Goal: Check status: Check status

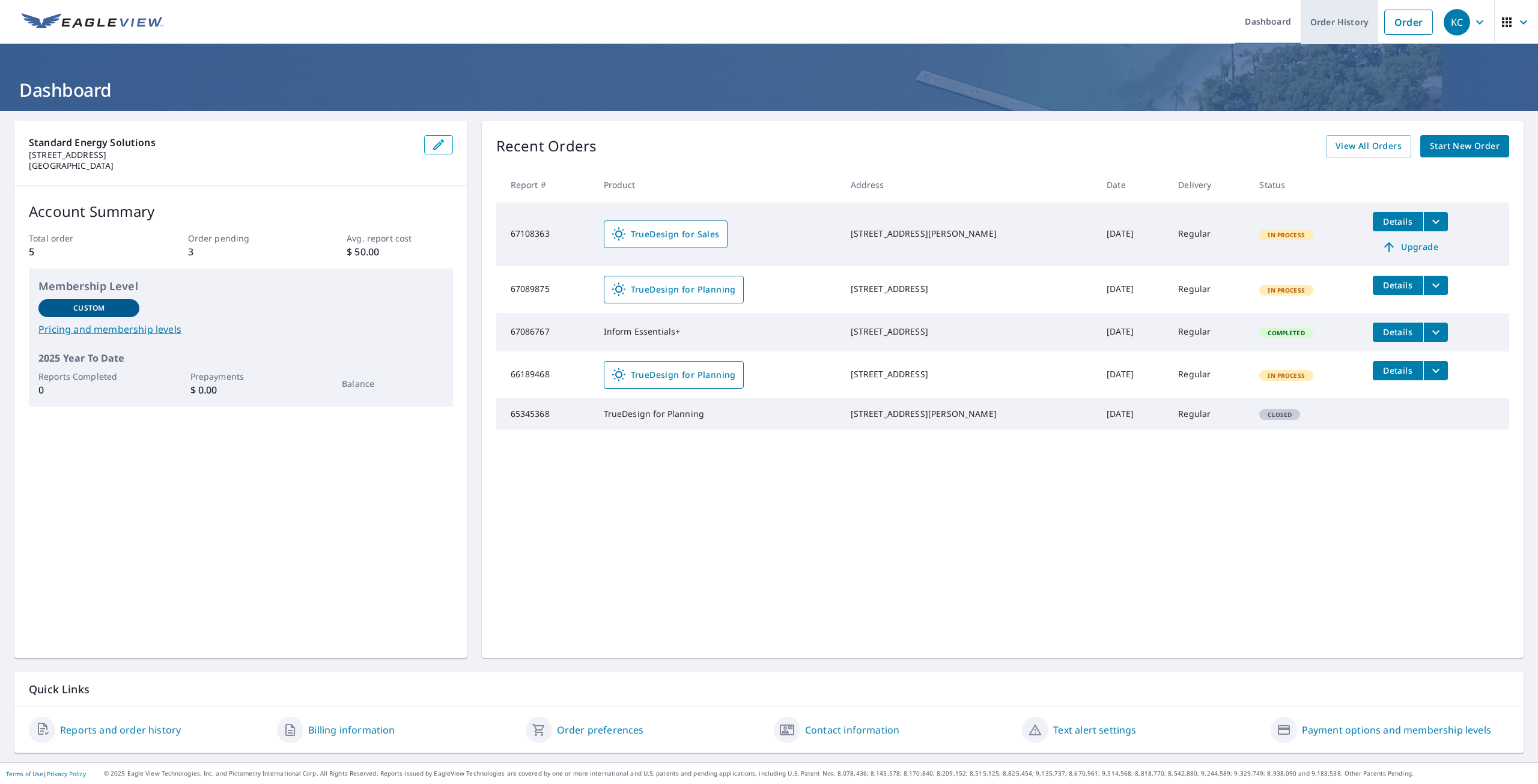
click at [1318, 17] on link "Order History" at bounding box center [1339, 22] width 77 height 44
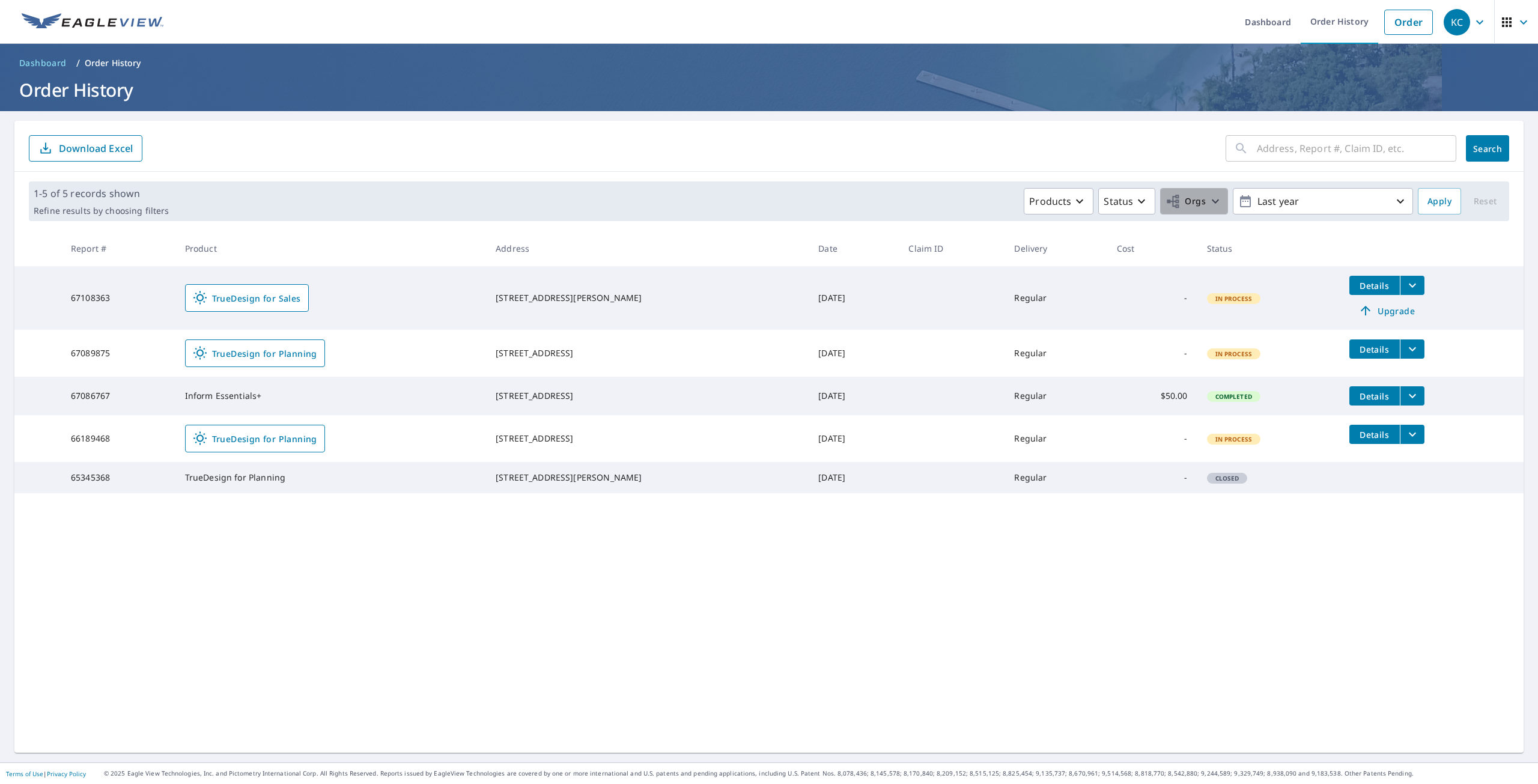
click at [1196, 190] on button "Orgs" at bounding box center [1194, 201] width 68 height 27
click at [1027, 270] on label "Standard Energy Solutions" at bounding box center [1024, 270] width 123 height 14
click at [958, 270] on input "Standard Energy Solutions" at bounding box center [951, 270] width 14 height 14
checkbox input "true"
click at [1440, 195] on span "Apply" at bounding box center [1440, 201] width 24 height 15
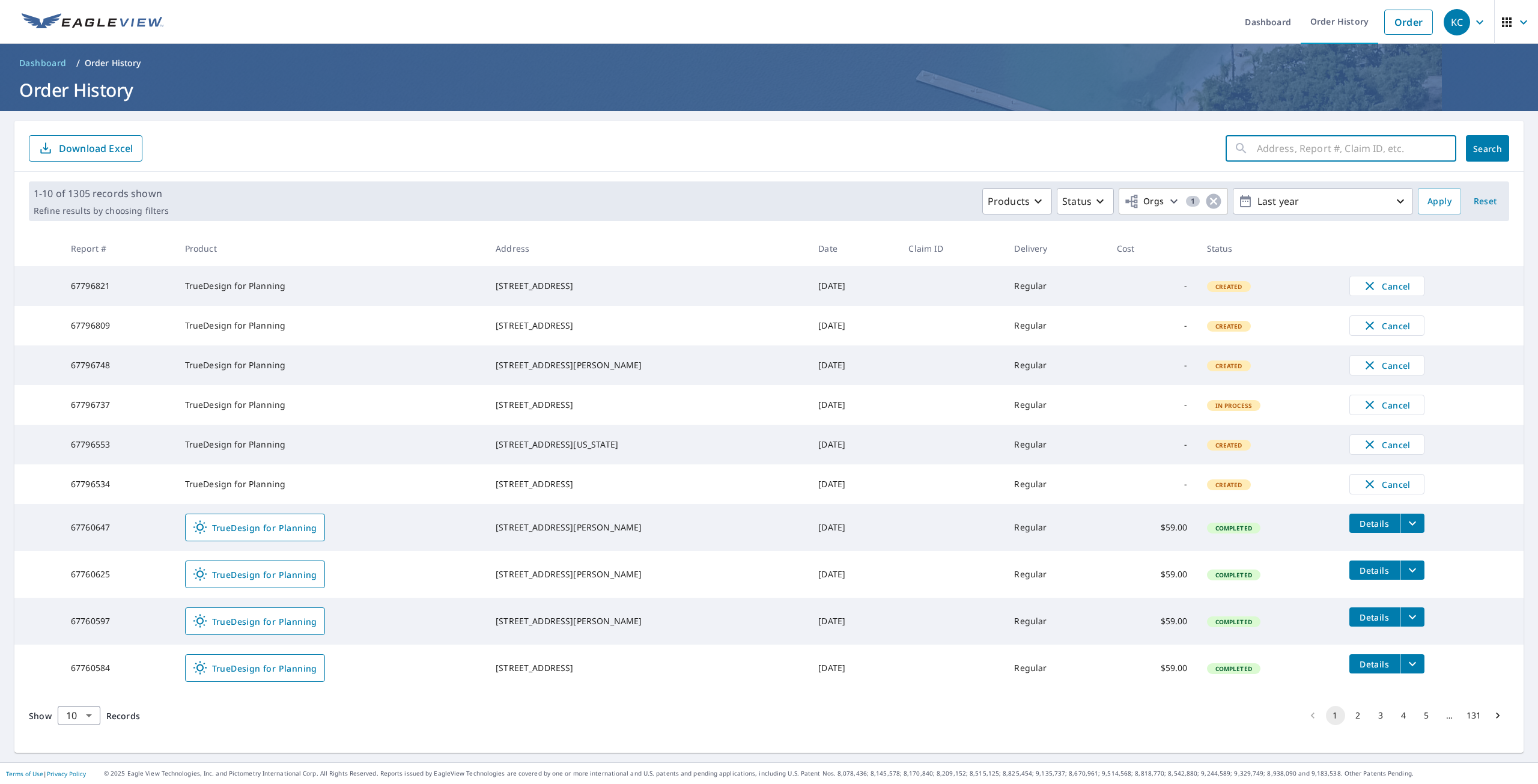
click at [1356, 145] on input "text" at bounding box center [1356, 148] width 199 height 33
paste input "11002 [PERSON_NAME]"
type input "11002 [PERSON_NAME]"
click at [1476, 151] on span "Search" at bounding box center [1487, 148] width 24 height 11
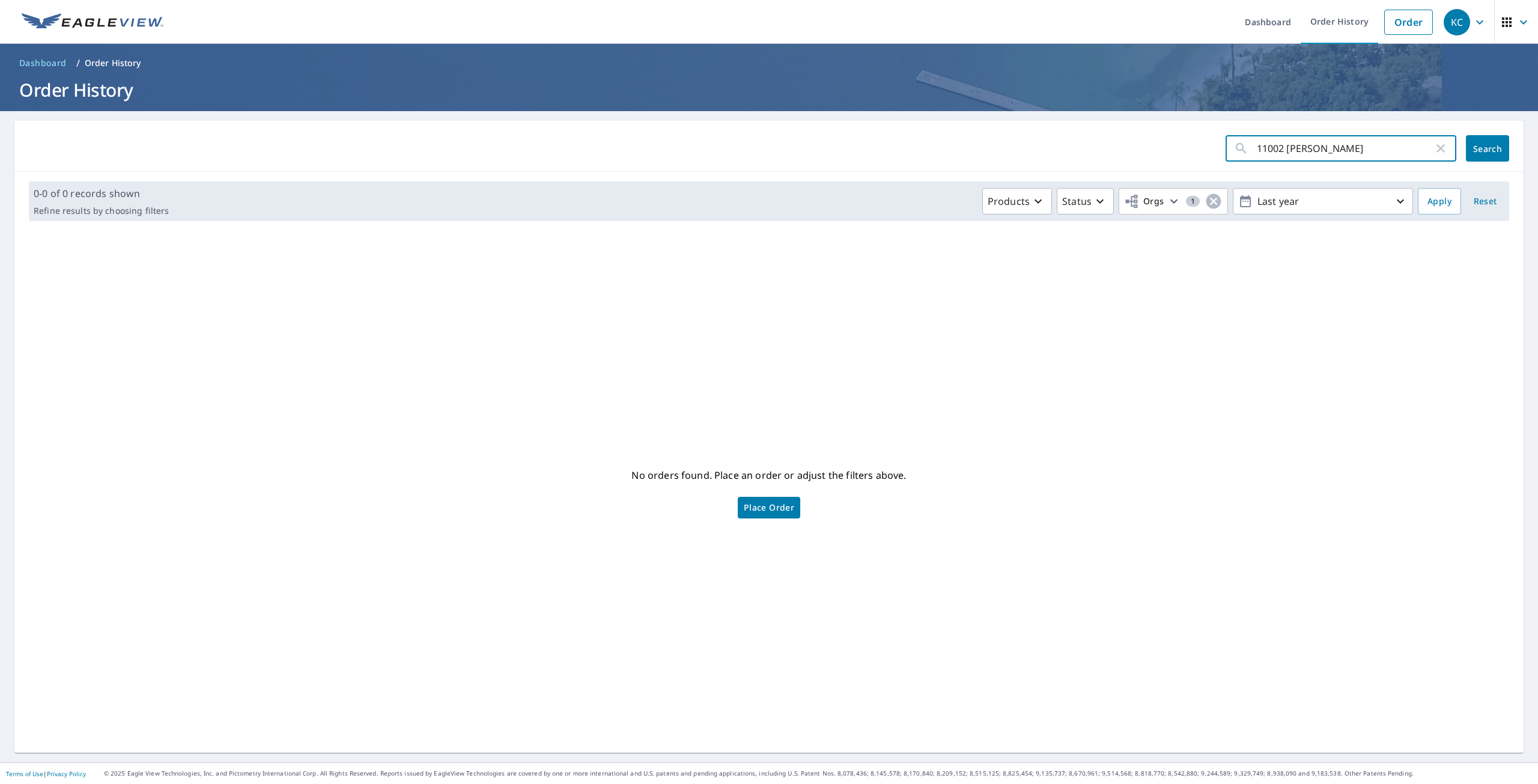
drag, startPoint x: 1342, startPoint y: 155, endPoint x: 1159, endPoint y: 157, distance: 183.0
click at [1159, 157] on form "11002 [PERSON_NAME] ​ Search" at bounding box center [769, 148] width 1480 height 27
paste input "#56980202"
type input "56980202"
click at [1475, 150] on span "Search" at bounding box center [1487, 148] width 24 height 11
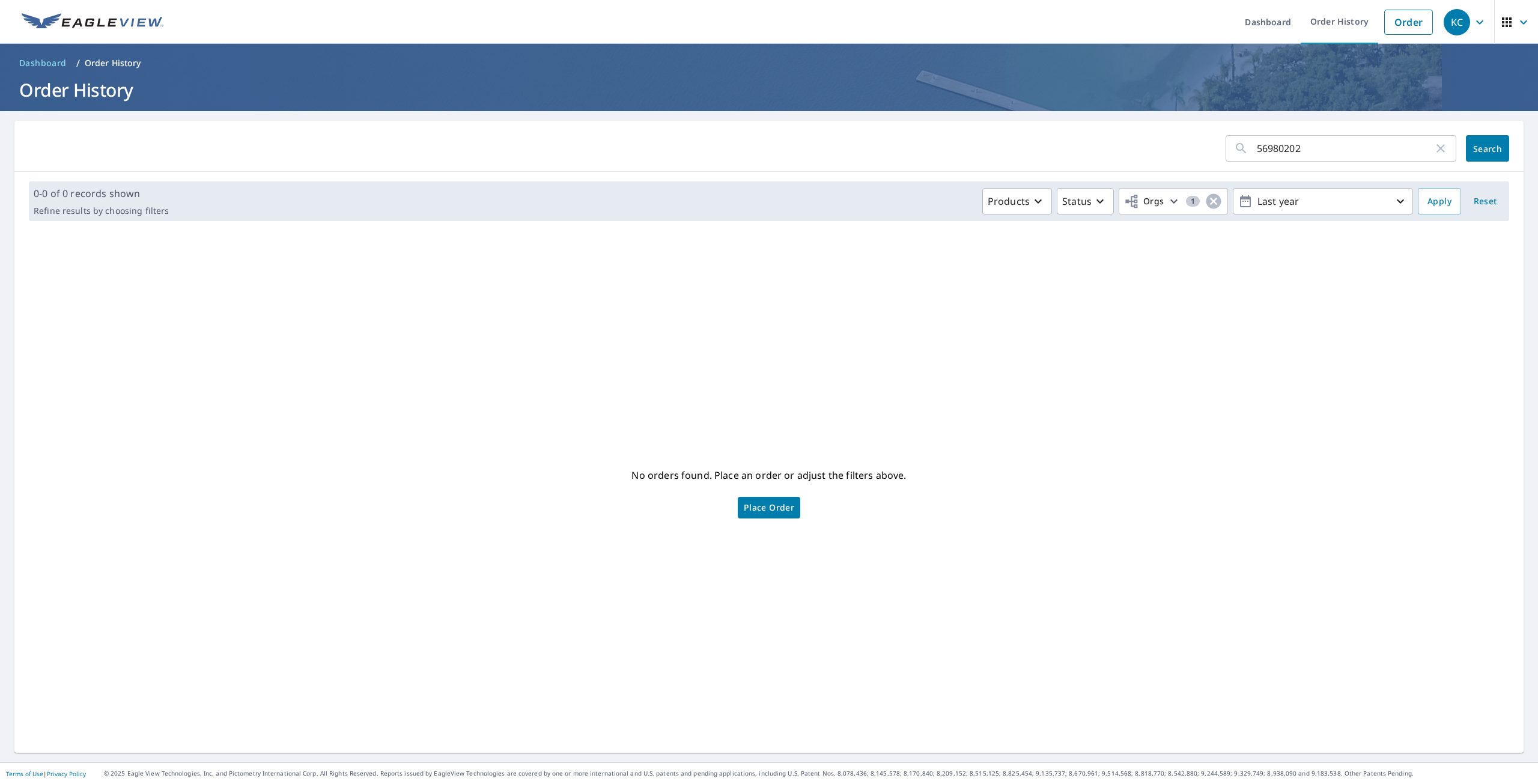
click at [1436, 145] on icon "button" at bounding box center [1440, 148] width 14 height 14
click at [1393, 198] on icon "button" at bounding box center [1400, 201] width 14 height 14
click at [1293, 263] on p "Last 30 days" at bounding box center [1285, 267] width 57 height 14
type input "[DATE]"
click at [1431, 201] on span "Apply" at bounding box center [1440, 201] width 24 height 15
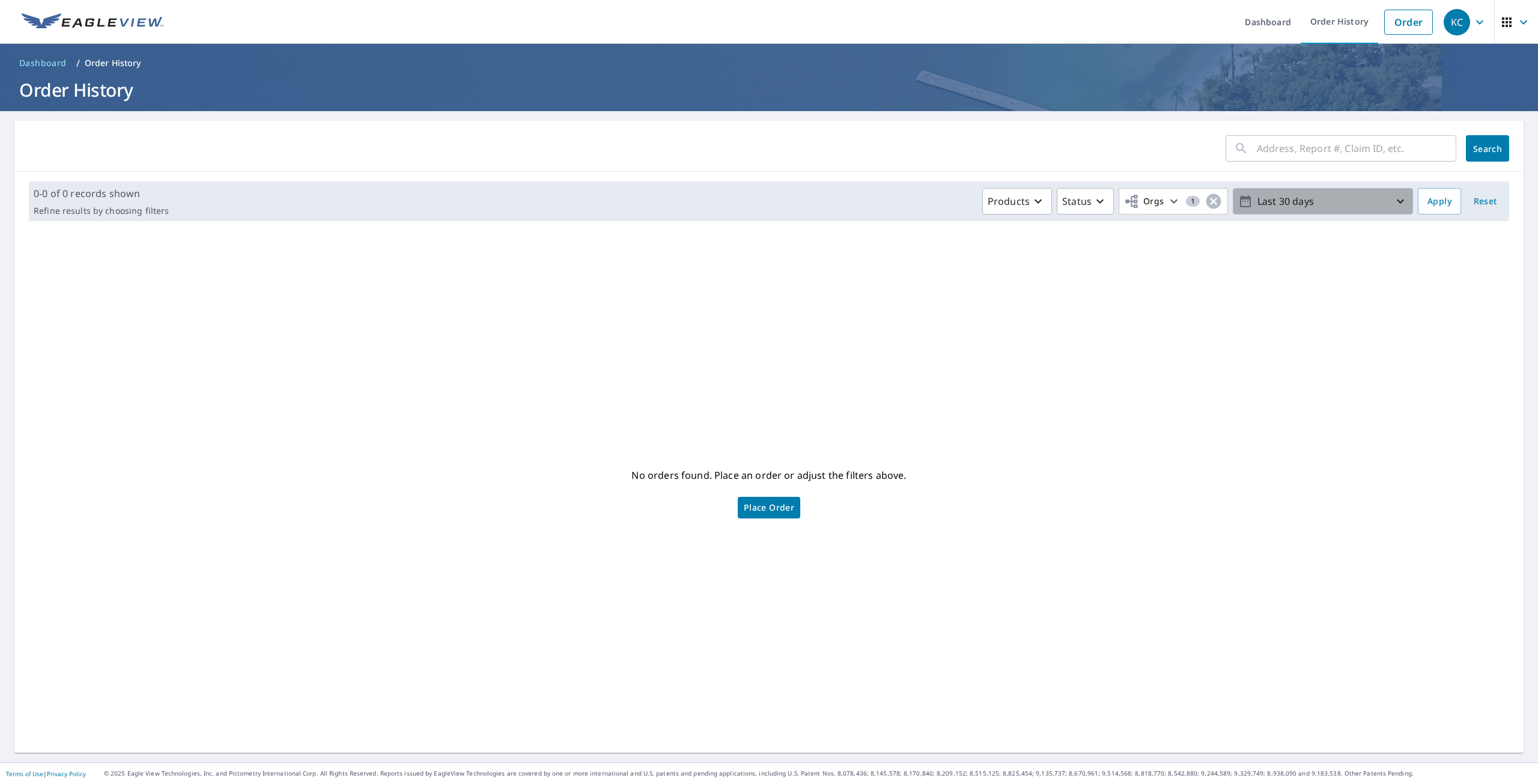
click at [1393, 201] on icon "button" at bounding box center [1400, 201] width 14 height 14
click at [1268, 345] on p "Custom" at bounding box center [1275, 340] width 36 height 14
click at [1266, 339] on p "Custom" at bounding box center [1276, 339] width 36 height 14
type input "[DATE]"
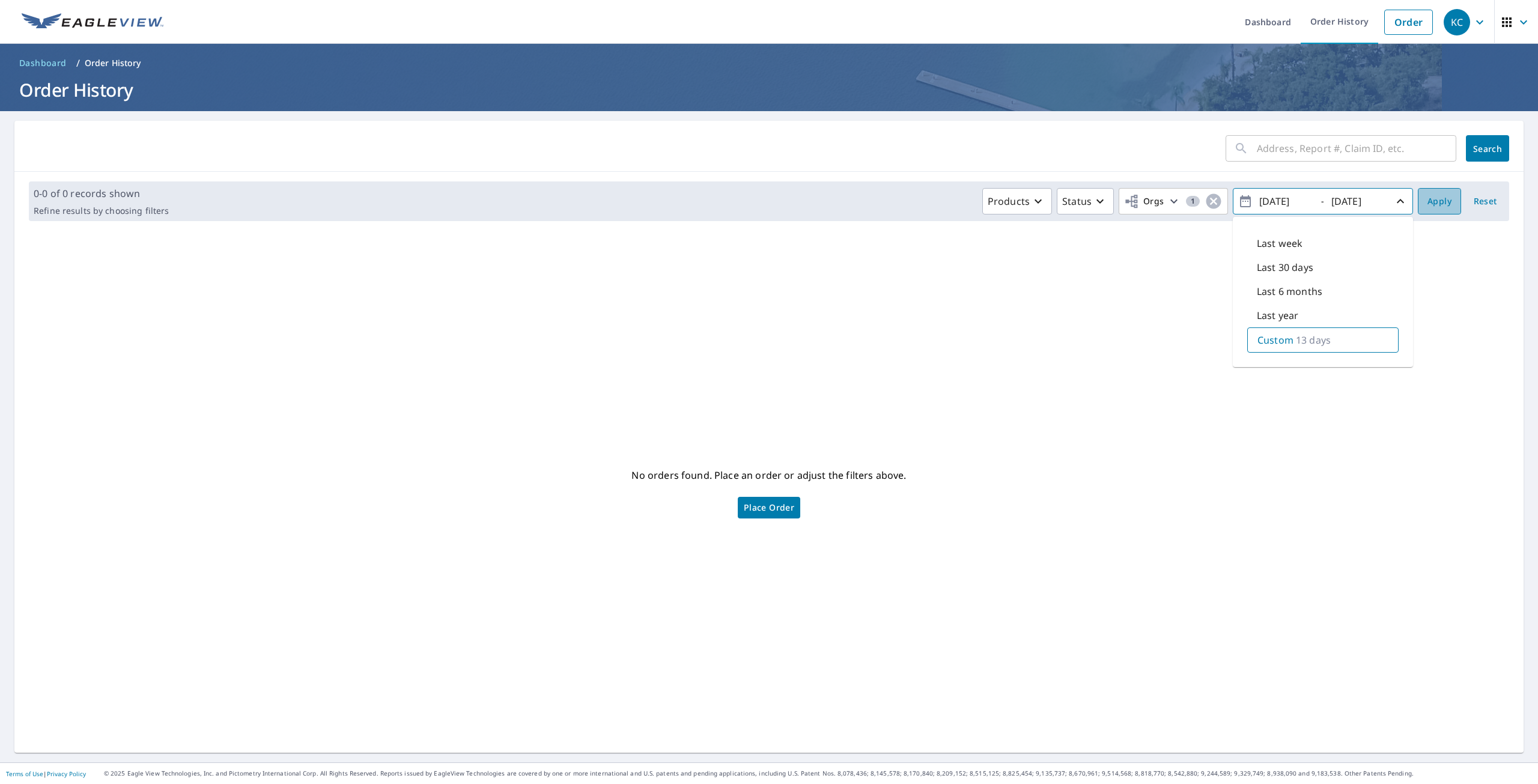
click at [1438, 205] on span "Apply" at bounding box center [1440, 201] width 24 height 15
click at [1472, 24] on icon "button" at bounding box center [1479, 22] width 14 height 14
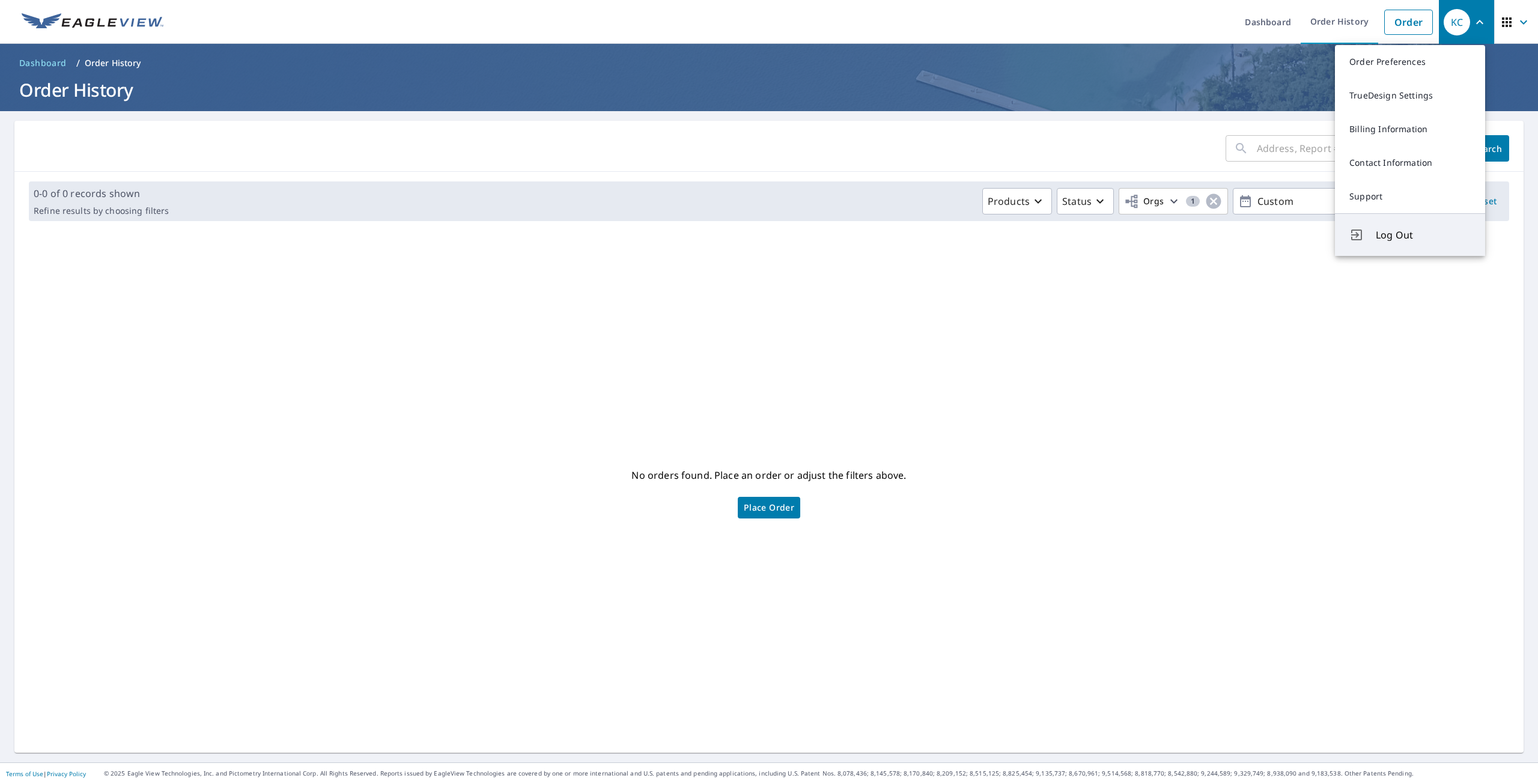
click at [1392, 237] on span "Log Out" at bounding box center [1423, 235] width 95 height 14
